Goal: Check status: Check status

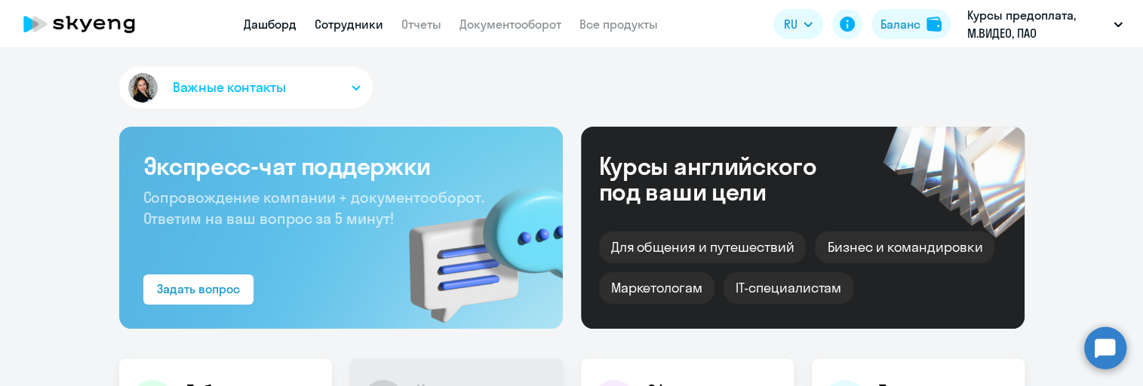
click at [327, 23] on link "Сотрудники" at bounding box center [348, 24] width 69 height 15
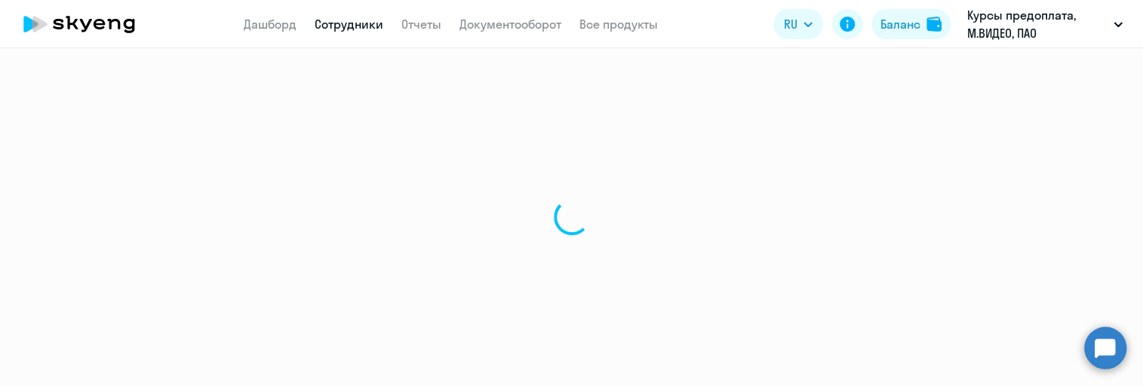
select select "30"
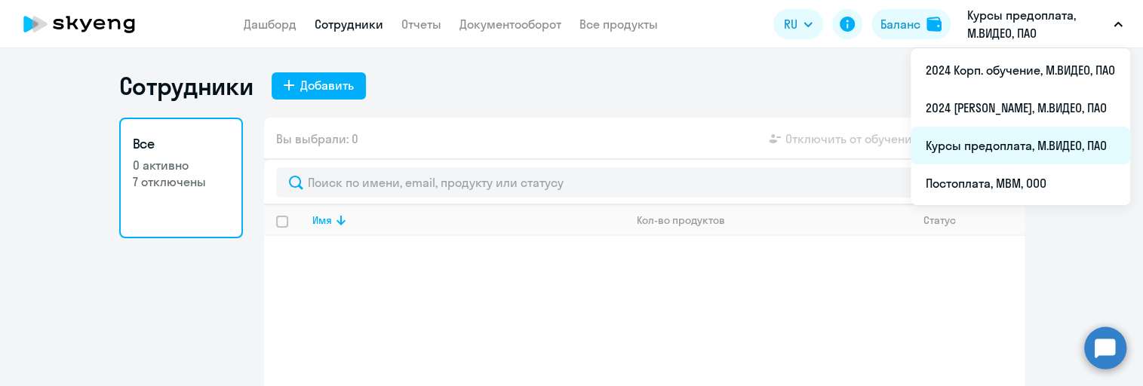
click at [1005, 142] on li "Курсы предоплата, М.ВИДЕО, ПАО" at bounding box center [1019, 146] width 219 height 38
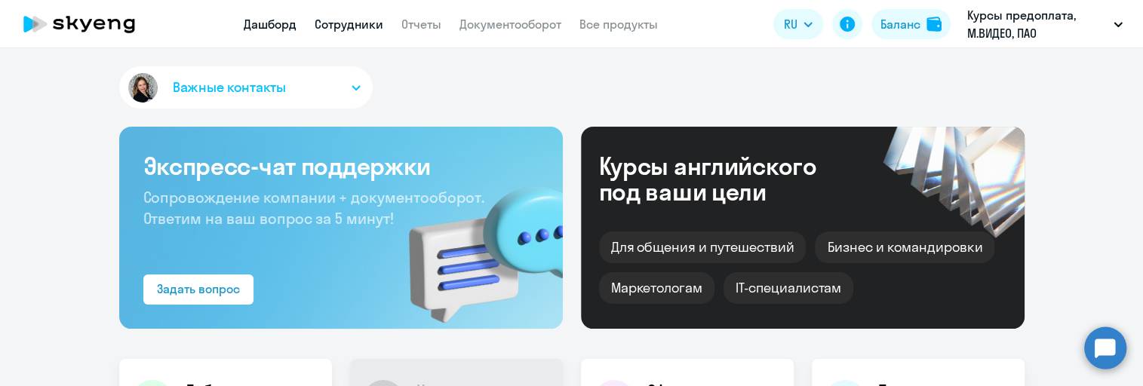
click at [360, 21] on link "Сотрудники" at bounding box center [348, 24] width 69 height 15
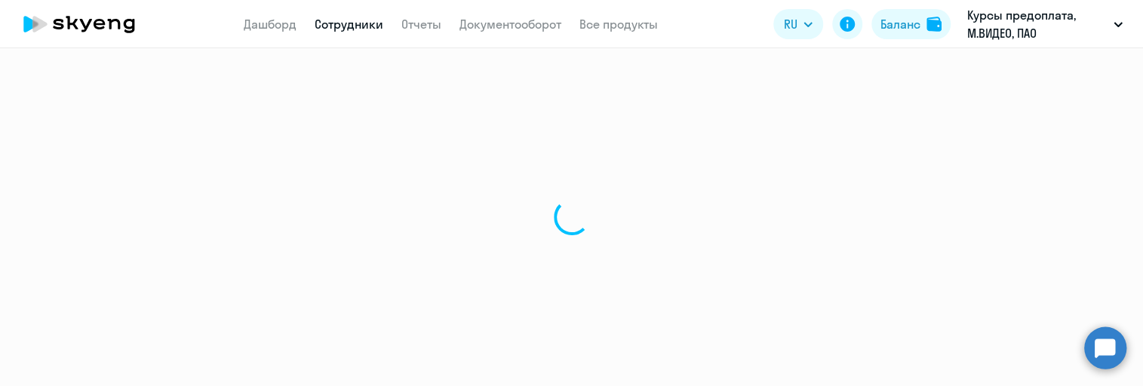
select select "30"
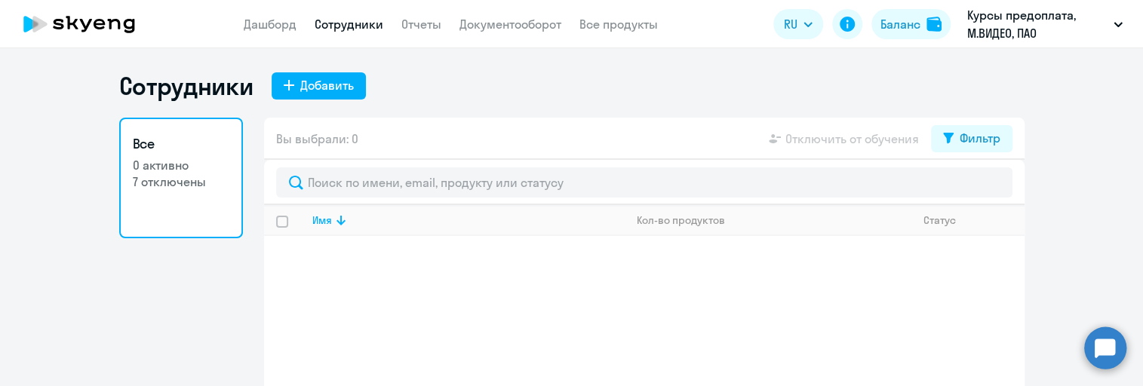
click at [184, 179] on p "7 отключены" at bounding box center [181, 181] width 97 height 17
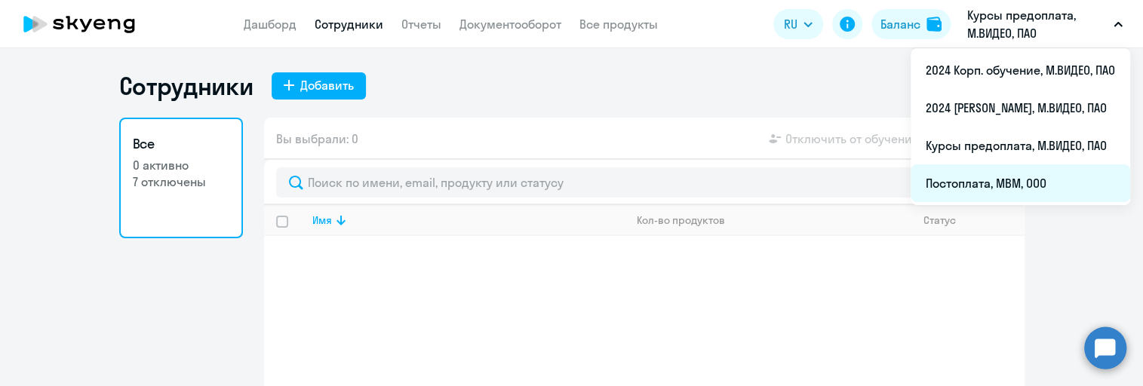
click at [1026, 190] on li "Постоплата, МВМ, ООО" at bounding box center [1019, 183] width 219 height 38
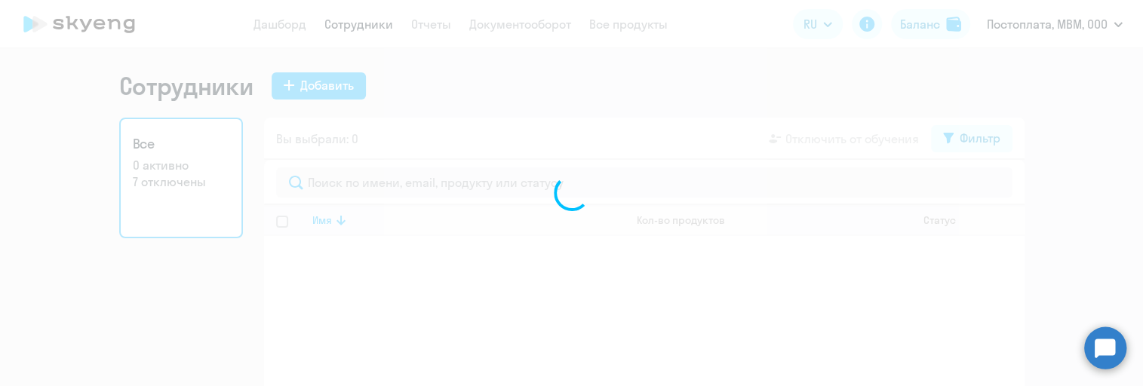
select select "30"
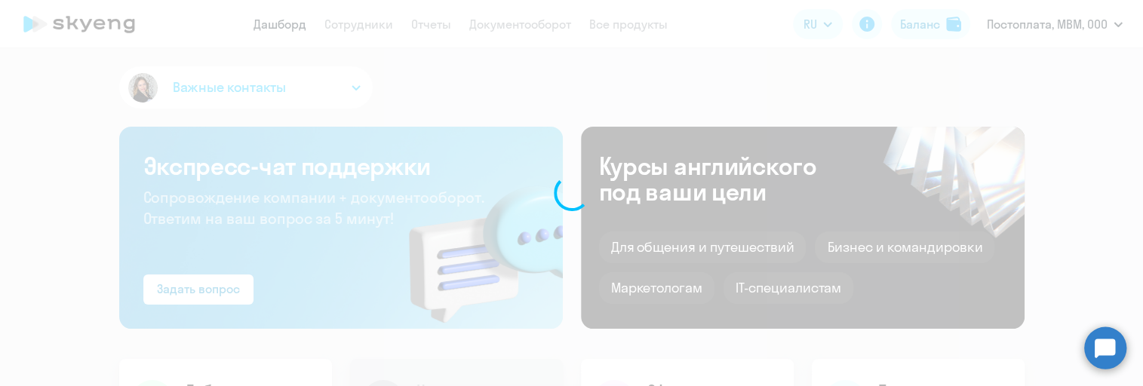
select select "30"
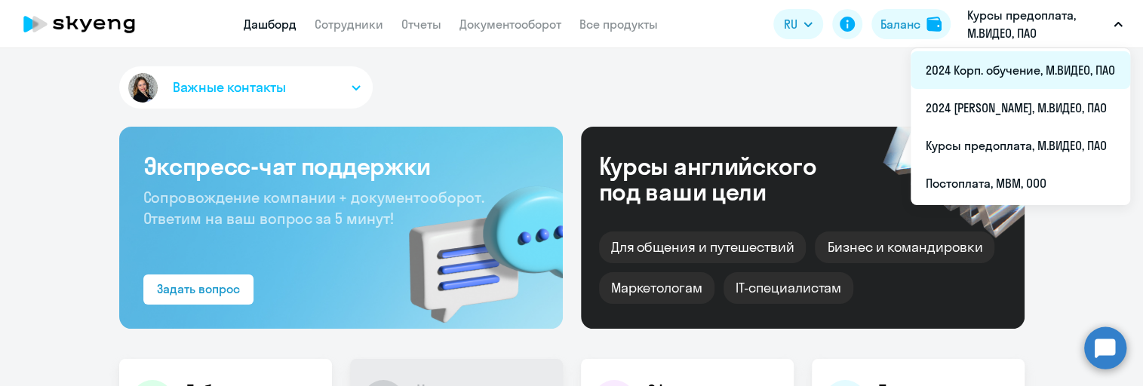
click at [1021, 69] on li "2024 Корп. обучение, М.ВИДЕО, ПАО" at bounding box center [1019, 70] width 219 height 38
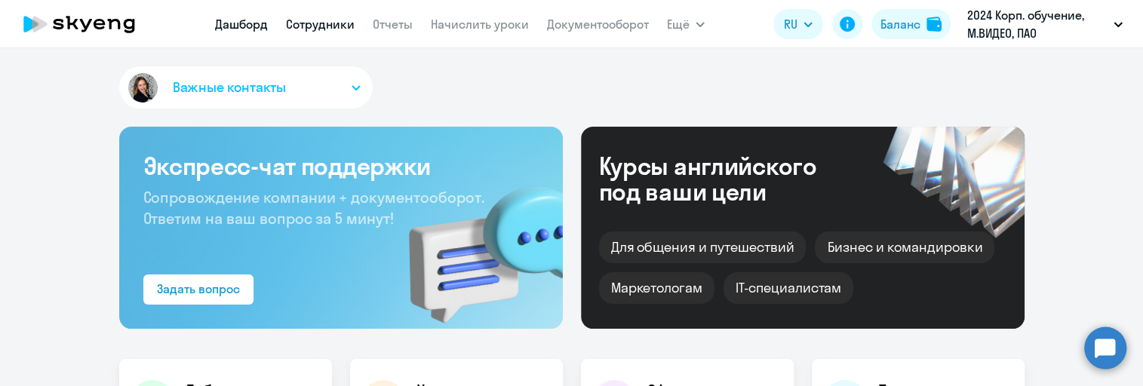
click at [301, 31] on link "Сотрудники" at bounding box center [320, 24] width 69 height 15
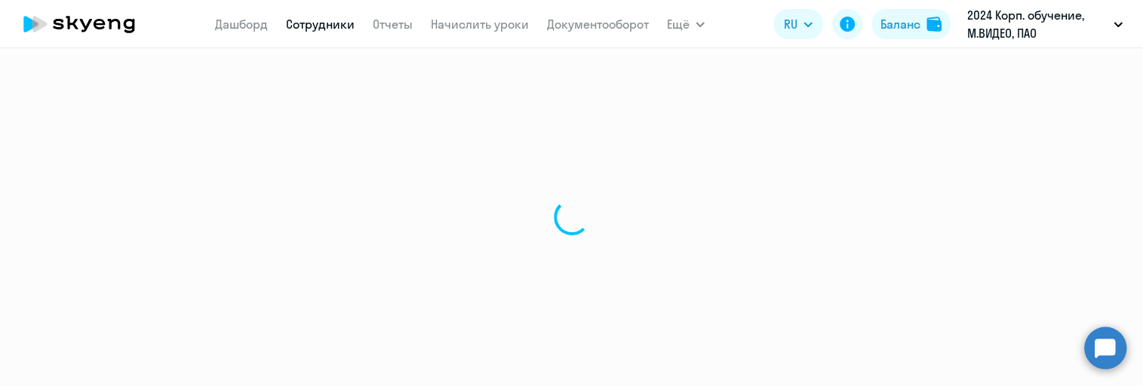
select select "30"
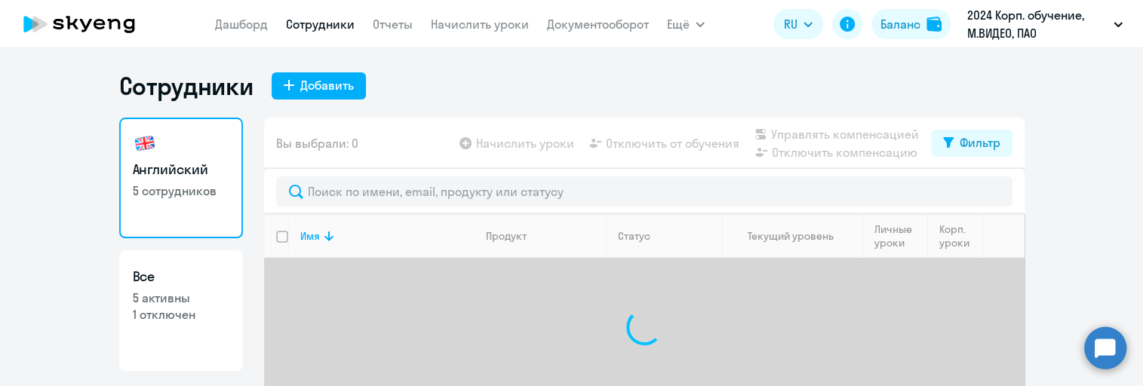
click at [200, 167] on h3 "Английский" at bounding box center [181, 170] width 97 height 20
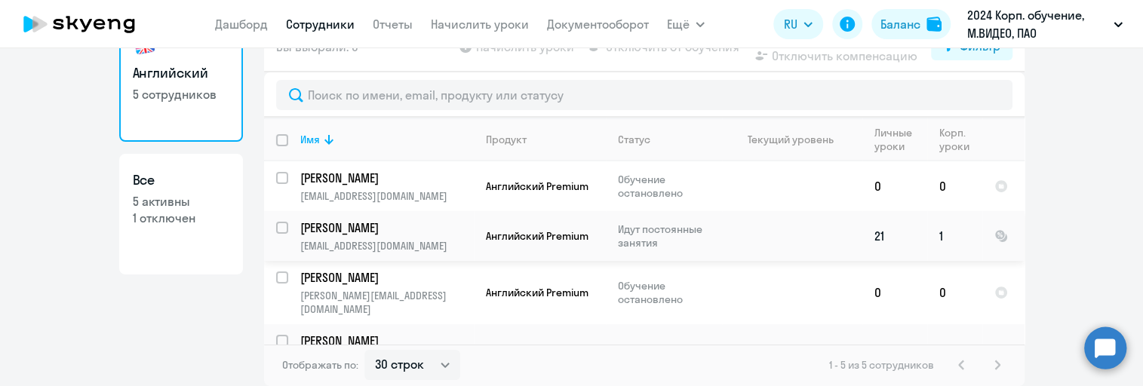
scroll to position [65, 0]
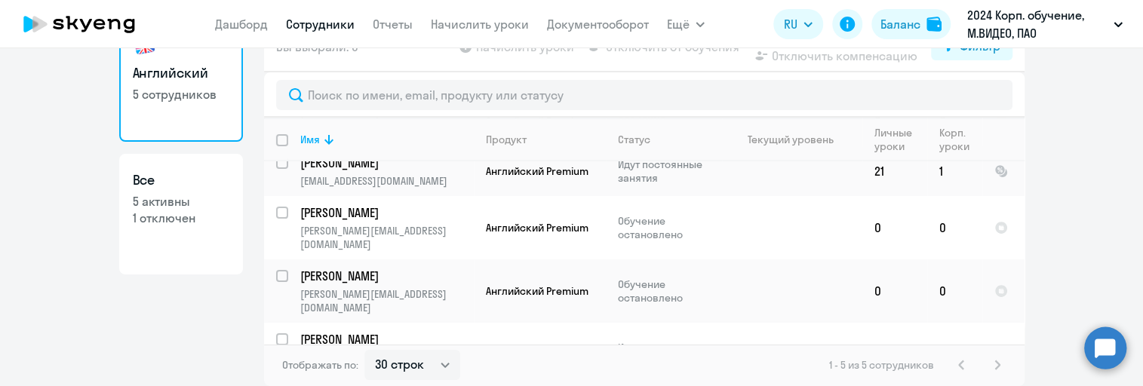
click at [362, 351] on p "ivan.baratynsky@mvideo.ru" at bounding box center [386, 364] width 173 height 27
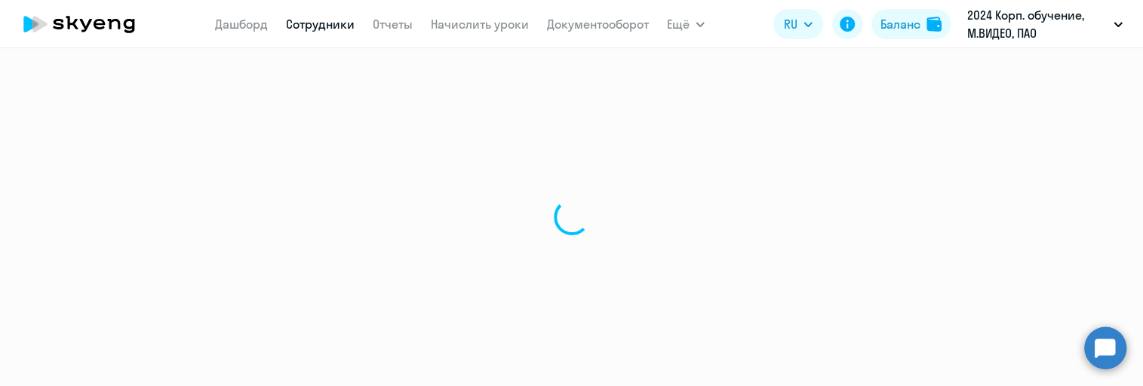
select select "english"
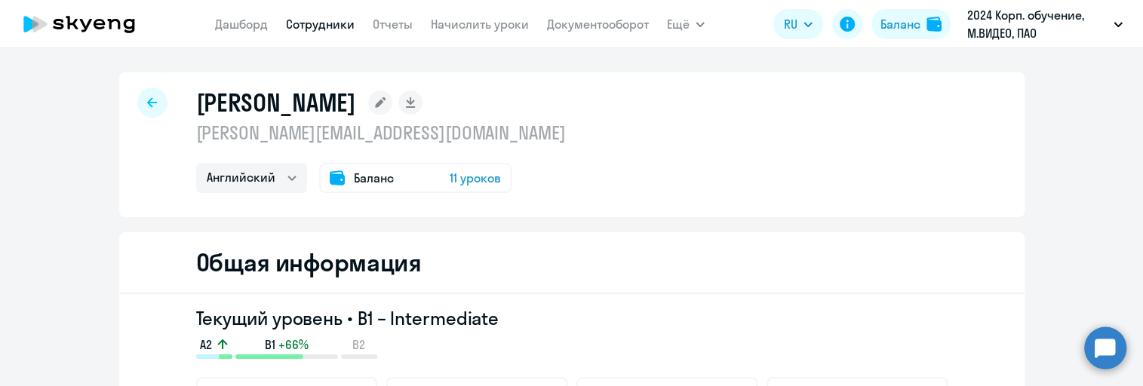
click at [465, 178] on span "11 уроков" at bounding box center [474, 178] width 51 height 18
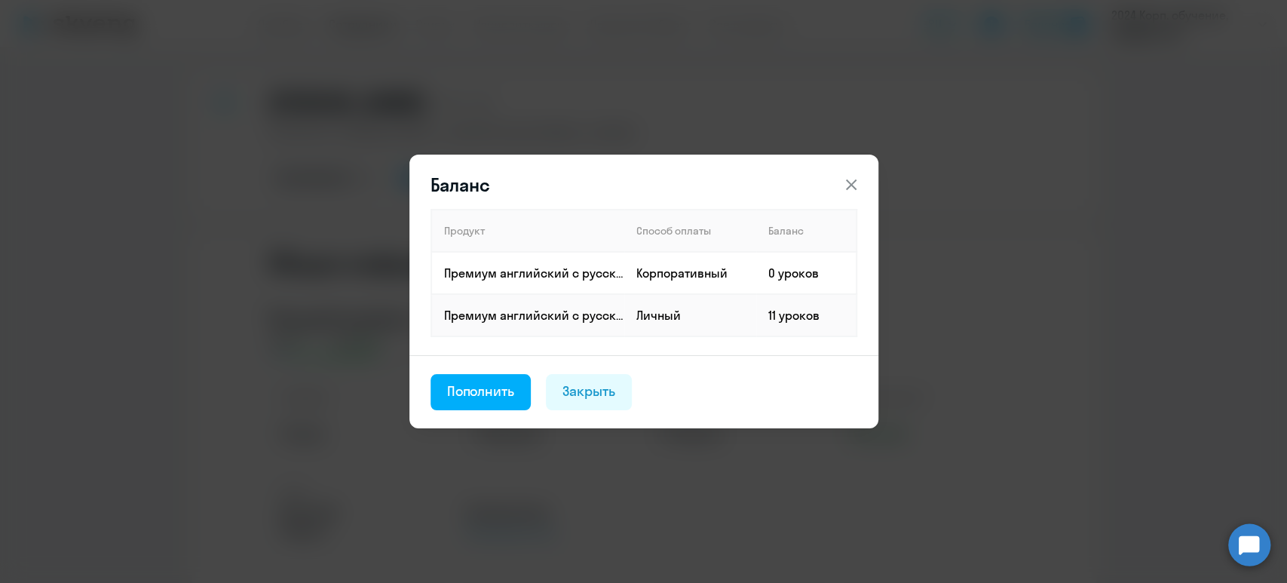
click at [857, 179] on icon at bounding box center [851, 185] width 18 height 18
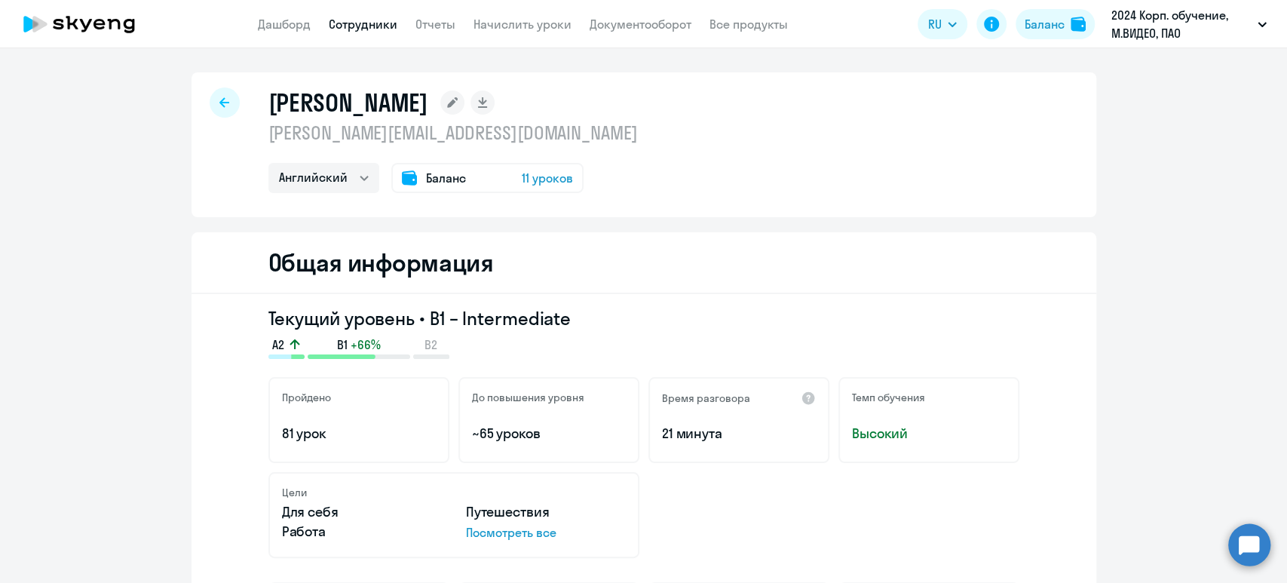
click at [554, 173] on span "11 уроков" at bounding box center [547, 178] width 51 height 18
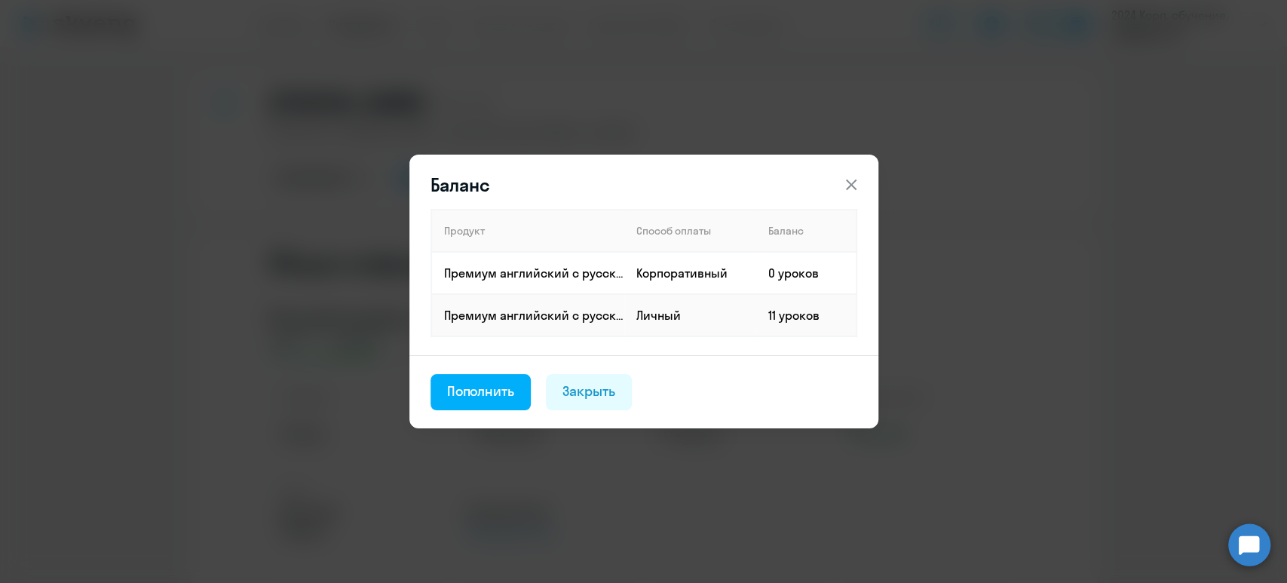
click at [851, 179] on icon at bounding box center [851, 185] width 18 height 18
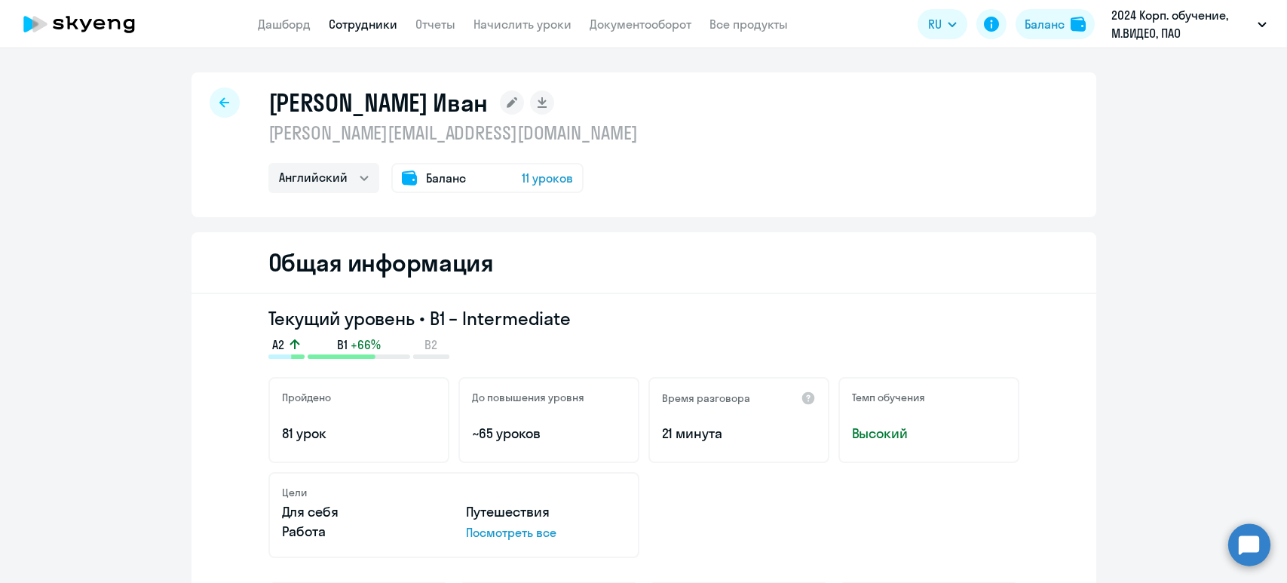
select select "english"
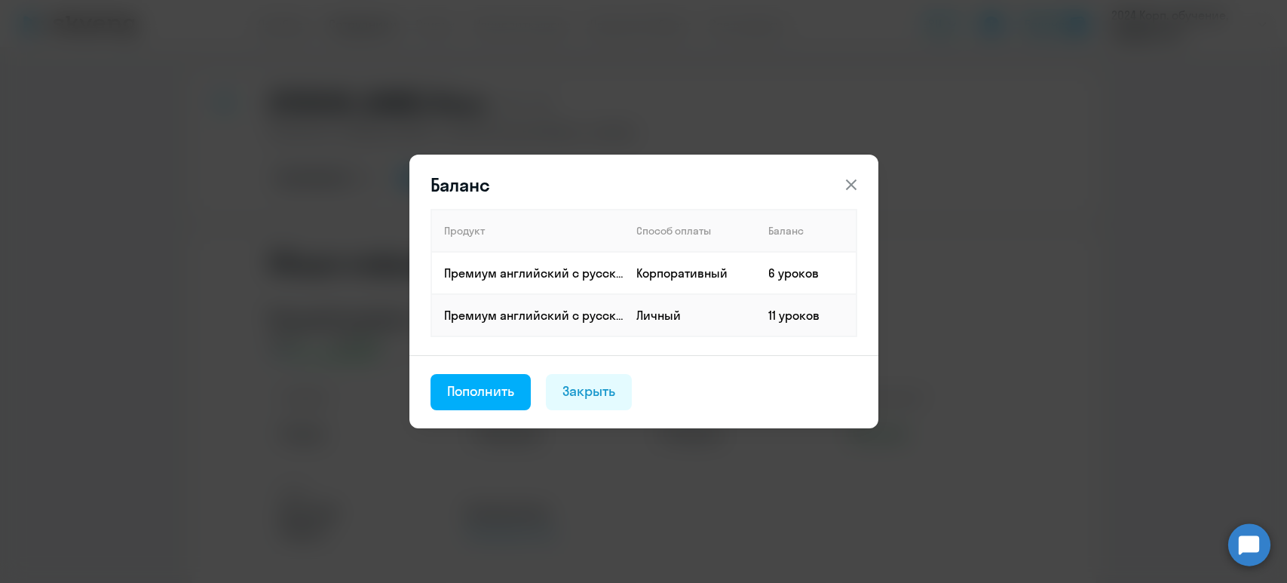
select select "english"
click at [854, 184] on icon at bounding box center [851, 185] width 18 height 18
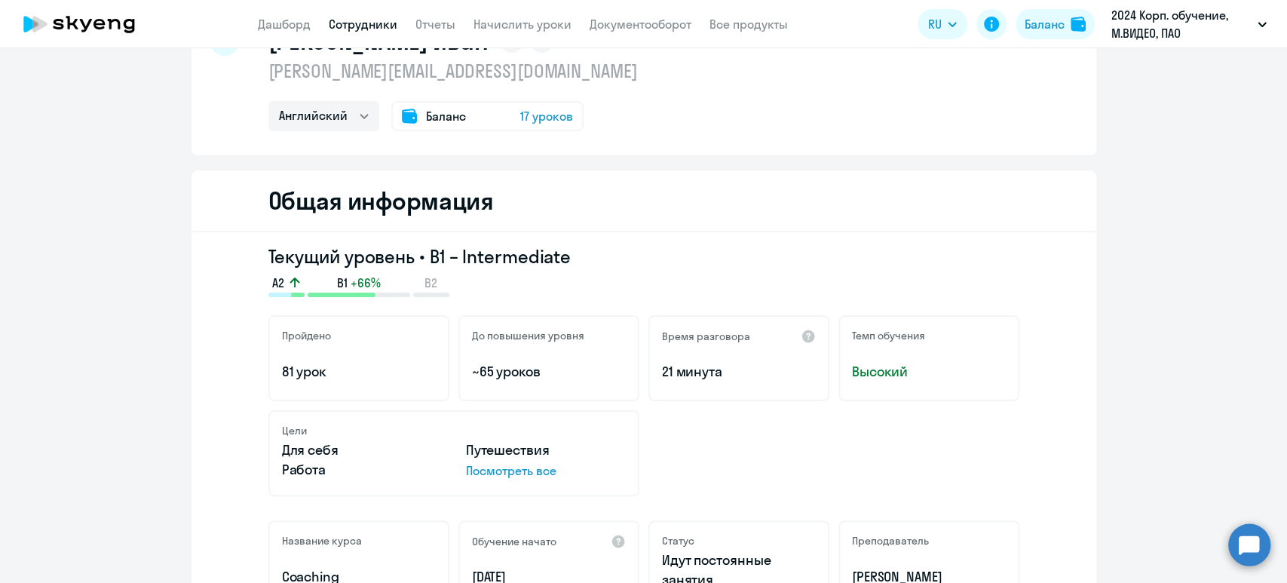
scroll to position [50, 0]
